Goal: Task Accomplishment & Management: Complete application form

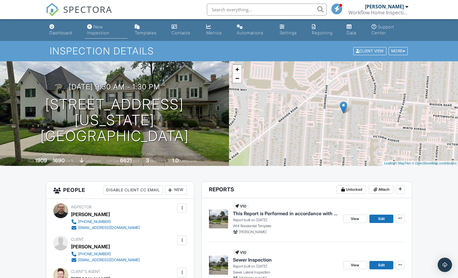
click at [99, 31] on div "New Inspection" at bounding box center [98, 29] width 22 height 11
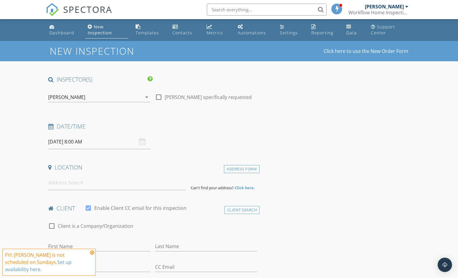
click at [139, 142] on div "09/28/2025 8:00 AM" at bounding box center [99, 142] width 102 height 15
click at [141, 140] on div "09/28/2025 8:00 AM" at bounding box center [99, 142] width 102 height 15
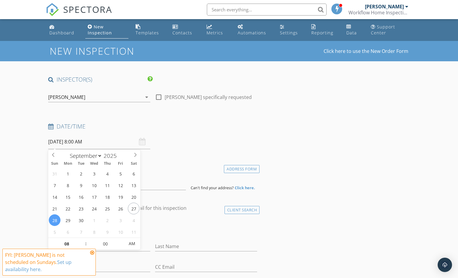
click at [85, 141] on input "09/28/2025 8:00 AM" at bounding box center [99, 142] width 102 height 15
click at [85, 242] on span ":" at bounding box center [86, 244] width 2 height 12
type input "09"
type input "09/28/2025 9:00 AM"
click at [84, 240] on span at bounding box center [83, 241] width 4 height 6
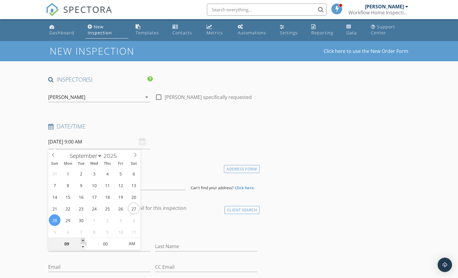
type input "10"
type input "09/28/2025 10:00 AM"
click at [84, 240] on span at bounding box center [83, 241] width 4 height 6
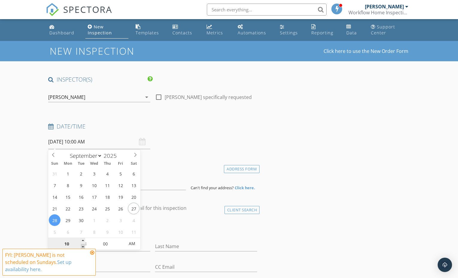
click at [81, 249] on div "10" at bounding box center [66, 244] width 37 height 12
type input "09"
click at [82, 246] on span at bounding box center [83, 247] width 4 height 6
type input "09/29/2025 9:00 AM"
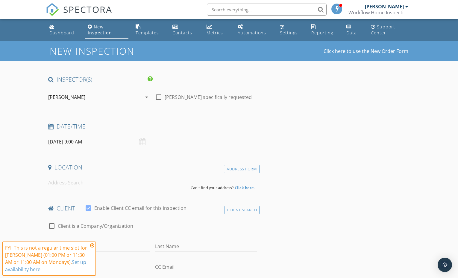
click at [92, 246] on icon at bounding box center [92, 245] width 4 height 5
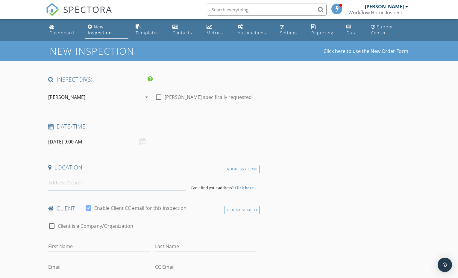
click at [76, 184] on input at bounding box center [117, 183] width 138 height 15
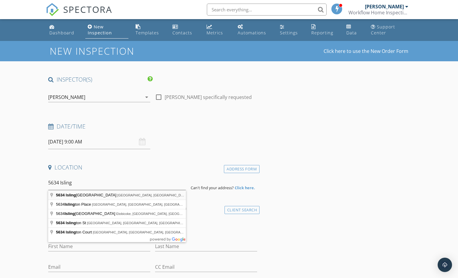
type input "5634 Islington Avenue, Cincinnati, OH, USA"
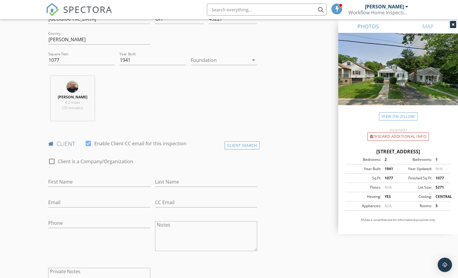
scroll to position [190, 0]
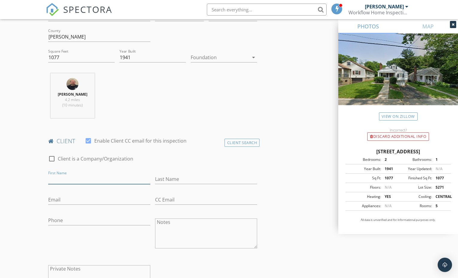
click at [103, 177] on input "First Name" at bounding box center [99, 180] width 102 height 10
type input "Cole"
type input "Kupferberg"
click at [91, 201] on input "Email" at bounding box center [99, 200] width 102 height 10
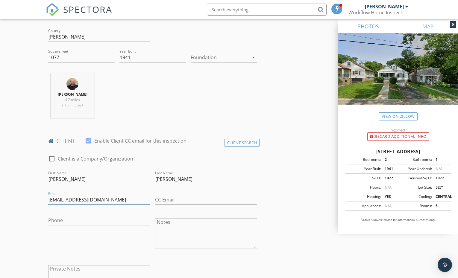
type input "cokup14@gmail.com"
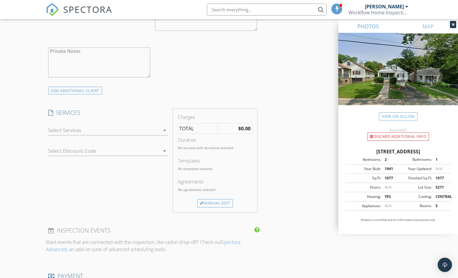
scroll to position [409, 0]
type input "513-504-8234"
click at [93, 129] on div at bounding box center [104, 130] width 112 height 10
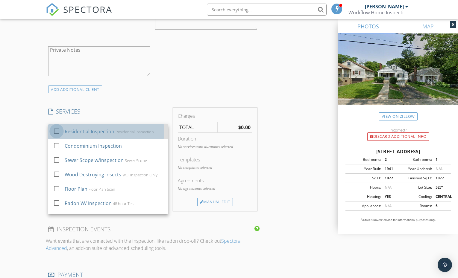
click at [59, 131] on div at bounding box center [56, 131] width 10 height 10
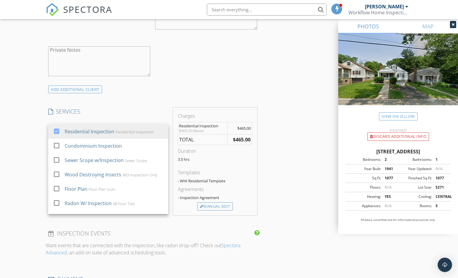
click at [142, 101] on div "INSPECTOR(S) check_box Brian Long PRIMARY Brian Long arrow_drop_down check_box_…" at bounding box center [153, 142] width 214 height 951
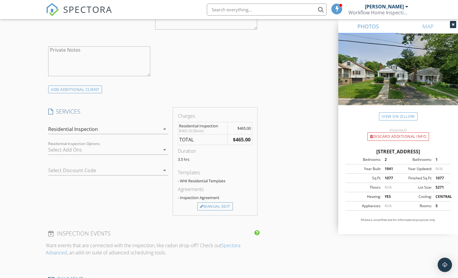
click at [72, 152] on div at bounding box center [104, 150] width 112 height 10
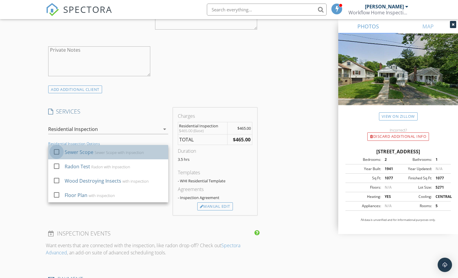
click at [57, 152] on div at bounding box center [56, 152] width 10 height 10
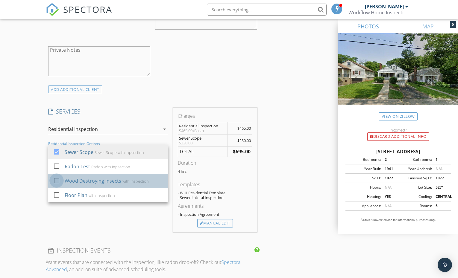
click at [54, 182] on div at bounding box center [56, 181] width 10 height 10
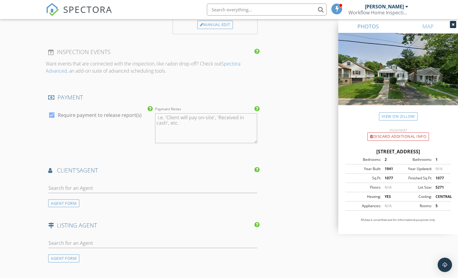
scroll to position [631, 0]
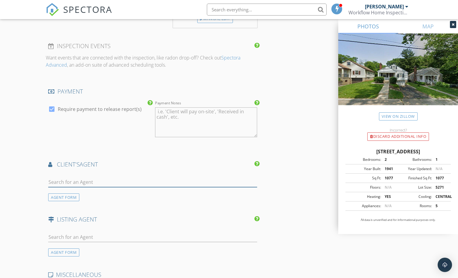
click at [74, 179] on input "text" at bounding box center [152, 183] width 209 height 10
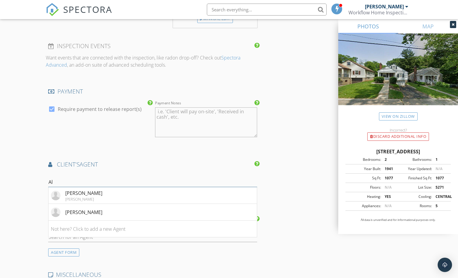
type input "A"
click at [62, 197] on div "AGENT FORM" at bounding box center [63, 198] width 31 height 8
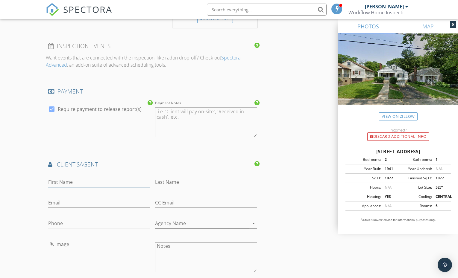
click at [62, 182] on input "First Name" at bounding box center [99, 183] width 102 height 10
type input "Alli"
type input "Sims"
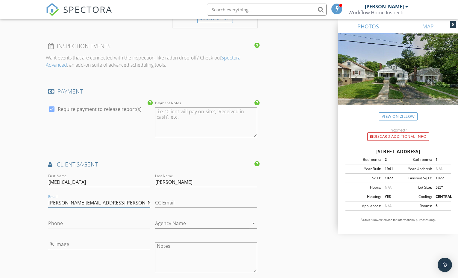
type input "allison.sims@remax.net"
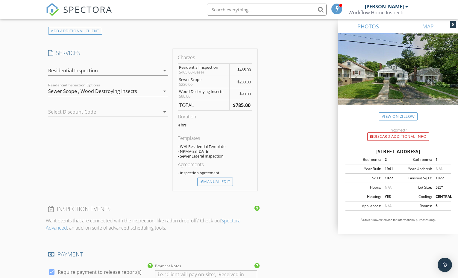
scroll to position [460, 0]
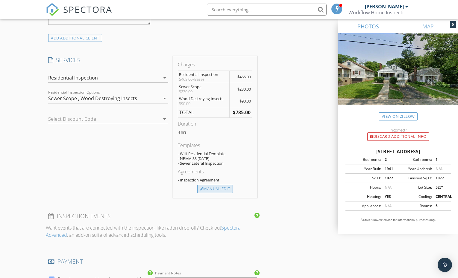
type input "513-965-1049"
click at [213, 191] on div "Manual Edit" at bounding box center [215, 189] width 36 height 8
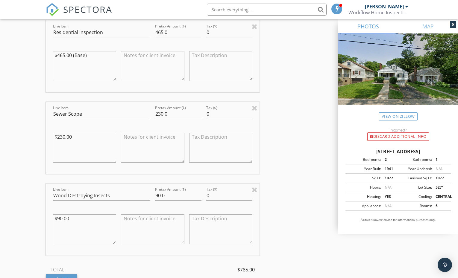
scroll to position [576, 0]
drag, startPoint x: 171, startPoint y: 193, endPoint x: 149, endPoint y: 192, distance: 21.6
click at [149, 192] on div "Line Item Wood Destroying Insects Pretax Amount ($) 90.0 Tax ($) 0 $90.00" at bounding box center [153, 219] width 214 height 72
type input "50.00"
click at [138, 220] on textarea at bounding box center [152, 228] width 63 height 30
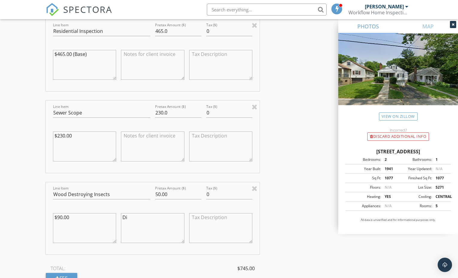
type textarea "D"
type textarea "K"
type textarea "D"
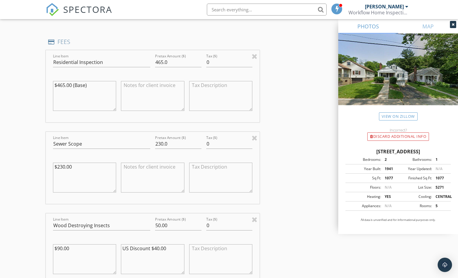
scroll to position [536, 0]
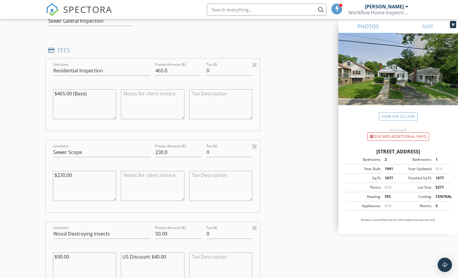
type textarea "US Discount $40.00"
click at [129, 178] on textarea at bounding box center [152, 186] width 63 height 30
click at [164, 153] on input "230.0" at bounding box center [178, 153] width 46 height 10
type input "200.0"
click at [135, 180] on textarea at bounding box center [152, 186] width 63 height 30
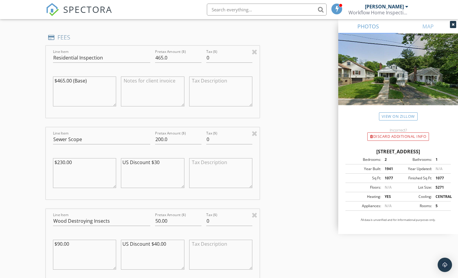
scroll to position [546, 0]
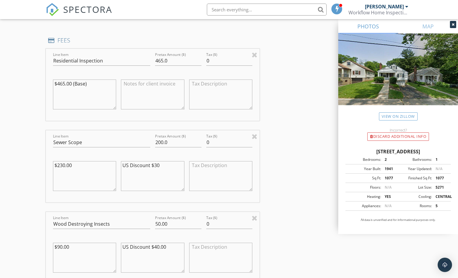
type textarea "US Discount $30"
click at [126, 87] on textarea at bounding box center [152, 95] width 63 height 30
type textarea "U"
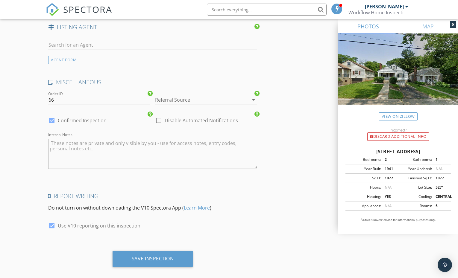
scroll to position [1176, 0]
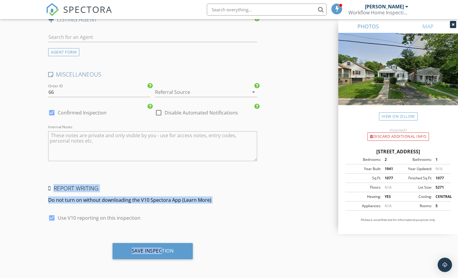
drag, startPoint x: 160, startPoint y: 250, endPoint x: 161, endPoint y: 178, distance: 71.3
click at [193, 95] on div at bounding box center [197, 92] width 85 height 10
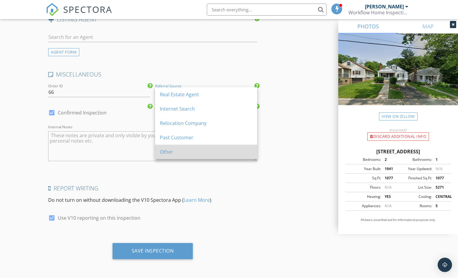
click at [173, 149] on div "Other" at bounding box center [206, 151] width 93 height 7
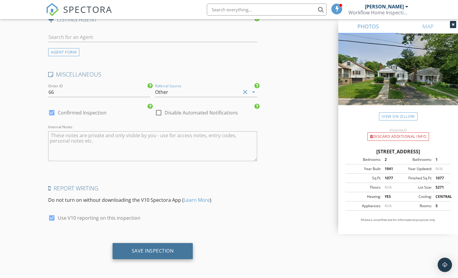
click at [158, 253] on div "Save Inspection" at bounding box center [153, 251] width 42 height 6
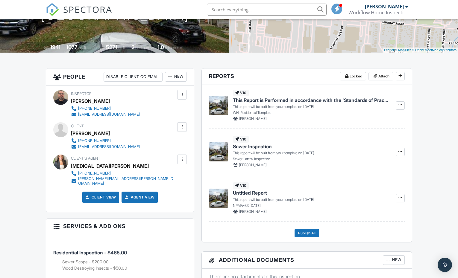
scroll to position [48, 0]
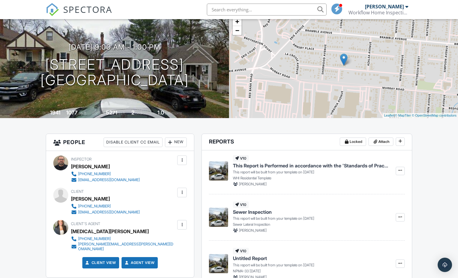
click at [65, 228] on div at bounding box center [60, 227] width 15 height 15
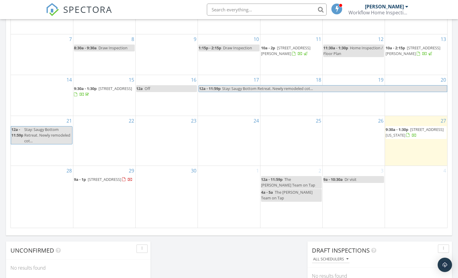
scroll to position [326, 0]
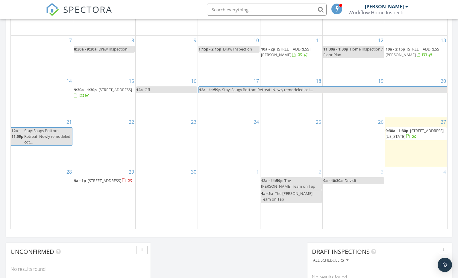
click at [408, 139] on span "3641 Michigan Ave, Cincinnati 45208" at bounding box center [415, 133] width 58 height 11
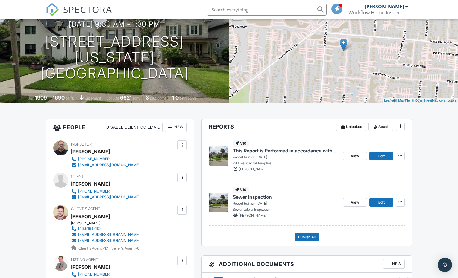
scroll to position [87, 0]
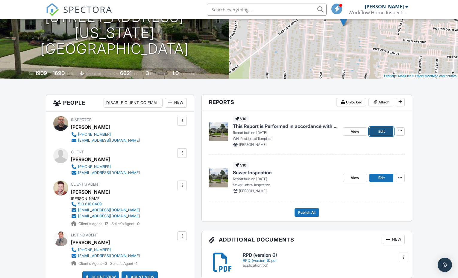
click at [381, 131] on span "Edit" at bounding box center [381, 132] width 6 height 6
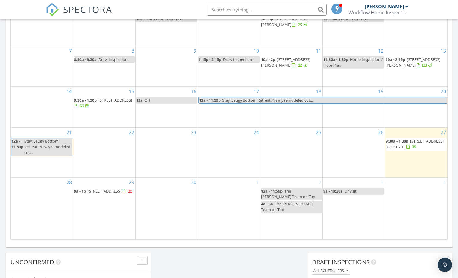
scroll to position [320, 0]
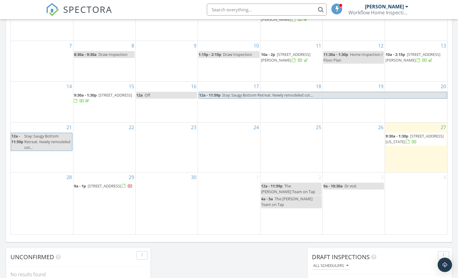
click at [96, 189] on span "[STREET_ADDRESS]" at bounding box center [105, 186] width 34 height 5
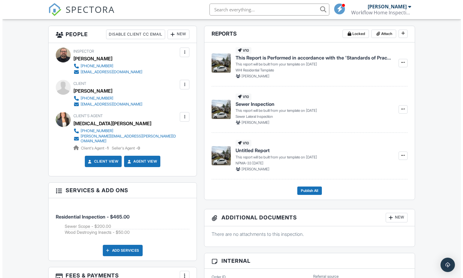
scroll to position [128, 0]
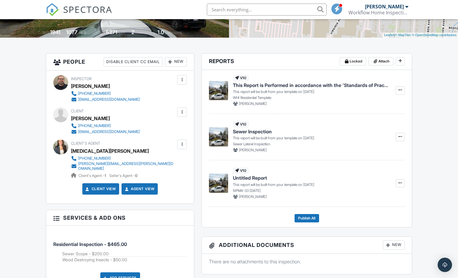
click at [181, 60] on div "New" at bounding box center [176, 62] width 22 height 10
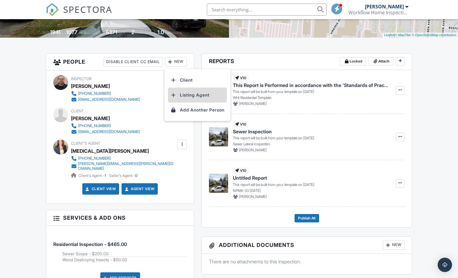
click at [188, 97] on li "Listing Agent" at bounding box center [197, 95] width 59 height 15
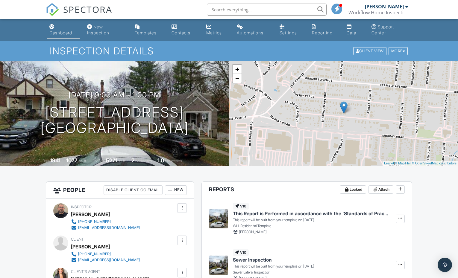
click at [60, 31] on div "Dashboard" at bounding box center [60, 32] width 23 height 5
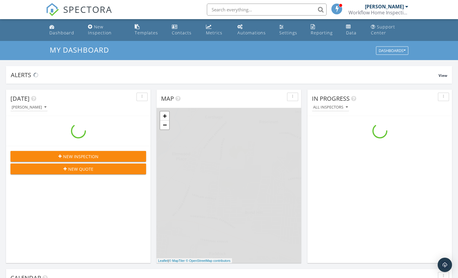
scroll to position [554, 467]
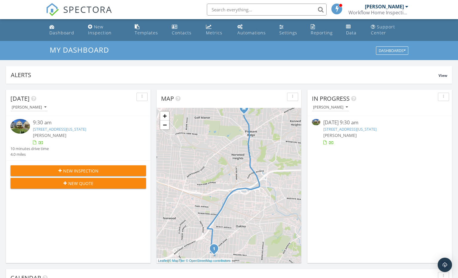
click at [337, 127] on link "[STREET_ADDRESS][US_STATE]" at bounding box center [349, 129] width 53 height 5
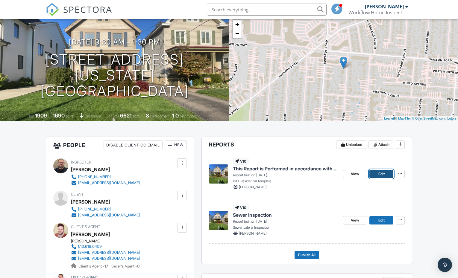
click at [381, 177] on span "Edit" at bounding box center [381, 174] width 6 height 6
